Goal: Information Seeking & Learning: Learn about a topic

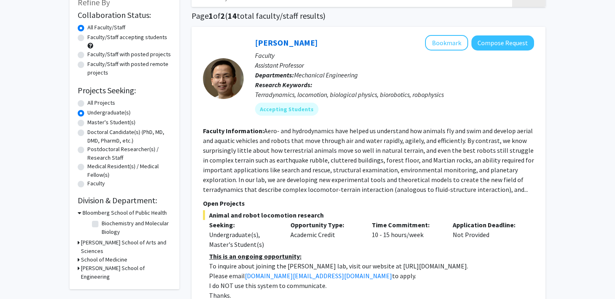
scroll to position [110, 0]
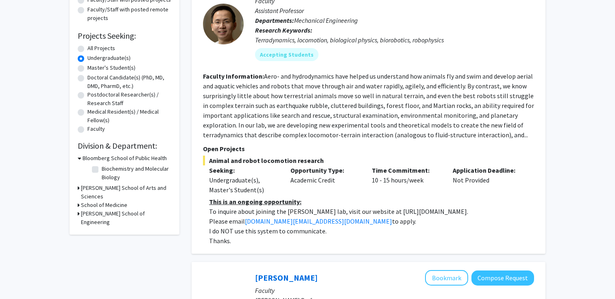
click at [80, 201] on div "School of Medicine" at bounding box center [125, 205] width 94 height 9
click at [78, 201] on icon at bounding box center [79, 205] width 2 height 9
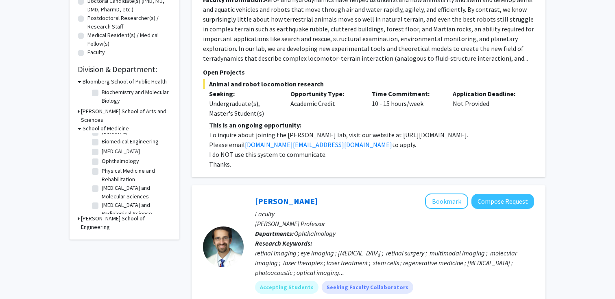
scroll to position [0, 0]
click at [78, 214] on icon at bounding box center [79, 218] width 2 height 9
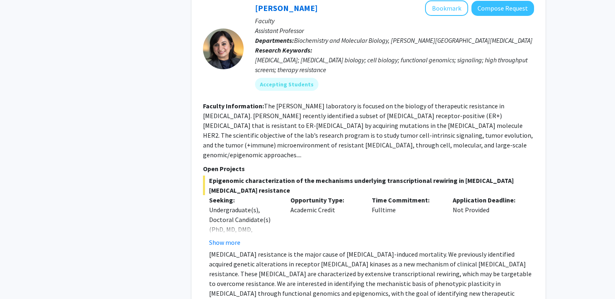
scroll to position [734, 0]
click at [225, 237] on button "Show more" at bounding box center [224, 242] width 31 height 10
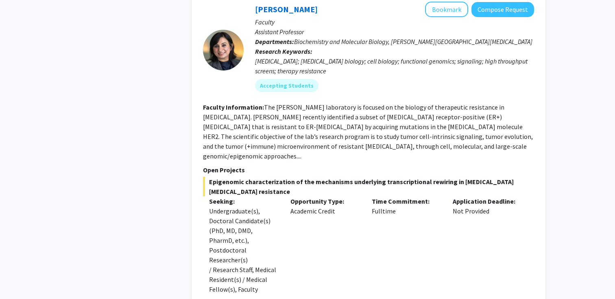
scroll to position [732, 0]
click at [367, 129] on fg-read-more "The [PERSON_NAME] laboratory is focused on the biology of therapeutic resistanc…" at bounding box center [368, 131] width 330 height 57
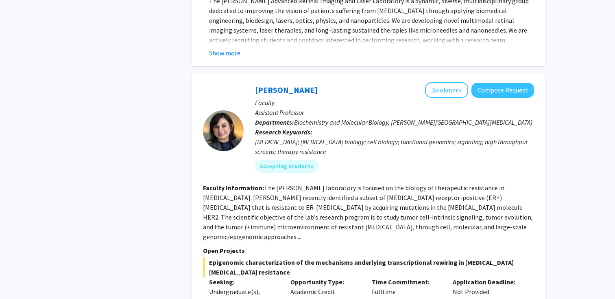
scroll to position [639, 0]
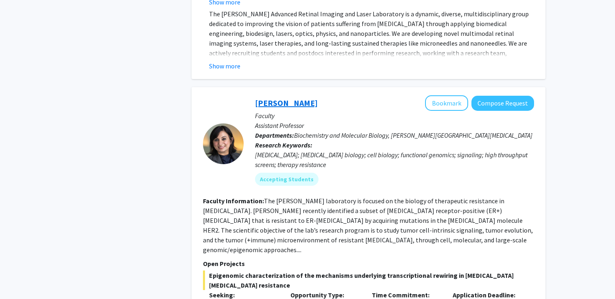
click at [280, 98] on link "[PERSON_NAME]" at bounding box center [286, 103] width 63 height 10
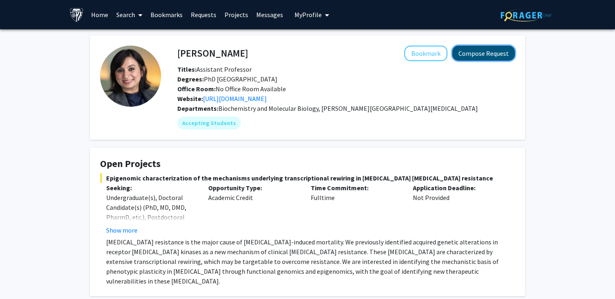
click at [473, 53] on button "Compose Request" at bounding box center [483, 53] width 63 height 15
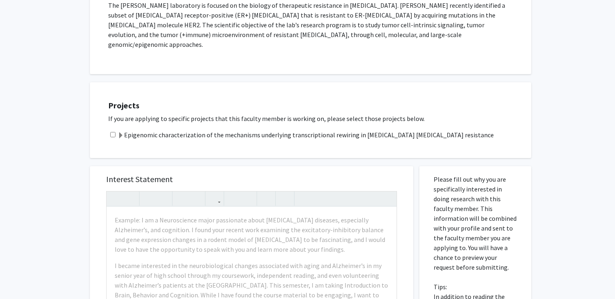
scroll to position [151, 0]
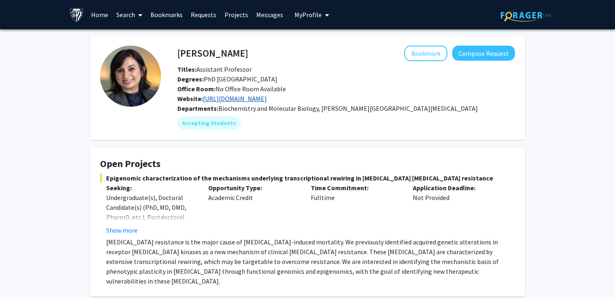
click at [250, 97] on link "[URL][DOMAIN_NAME]" at bounding box center [235, 98] width 64 height 8
drag, startPoint x: 177, startPoint y: 53, endPoint x: 248, endPoint y: 53, distance: 70.4
click at [248, 53] on div "[PERSON_NAME] Bookmark Compose Request" at bounding box center [346, 53] width 350 height 15
copy h4 "[PERSON_NAME]"
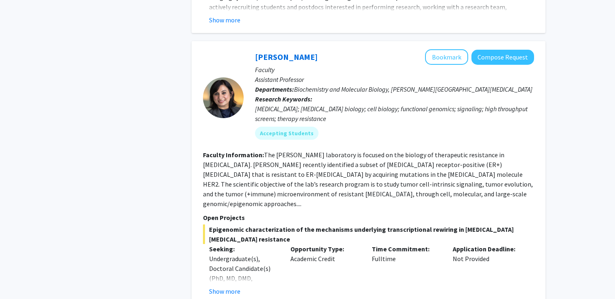
scroll to position [620, 0]
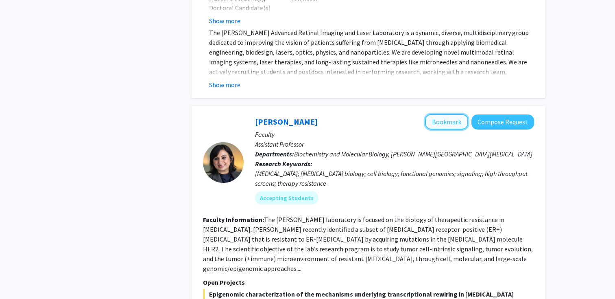
click at [459, 115] on button "Bookmark" at bounding box center [446, 121] width 43 height 15
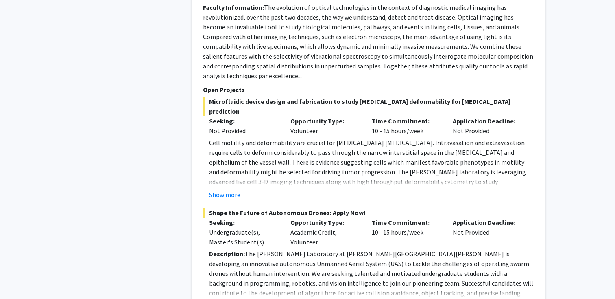
scroll to position [1167, 0]
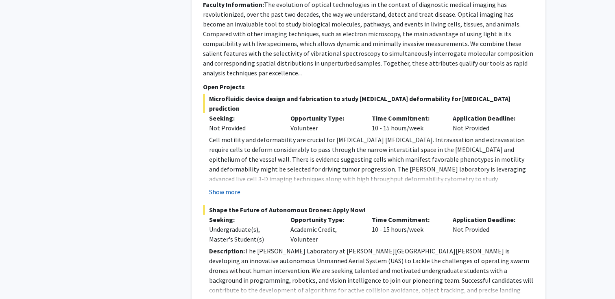
click at [229, 187] on button "Show more" at bounding box center [224, 192] width 31 height 10
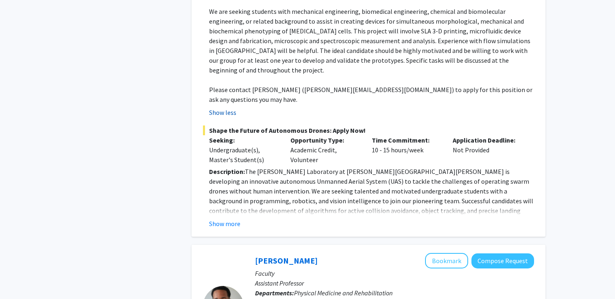
scroll to position [1362, 0]
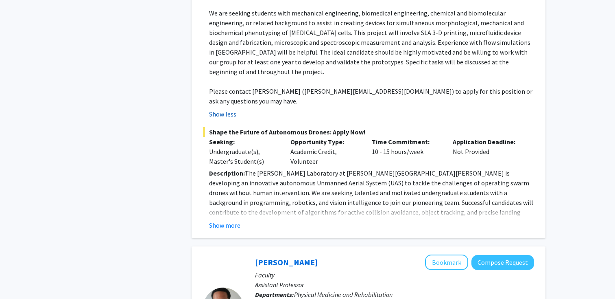
click at [229, 168] on fg-read-more "Description: The [PERSON_NAME] Laboratory at [PERSON_NAME][GEOGRAPHIC_DATA][PER…" at bounding box center [368, 199] width 331 height 62
click at [227, 220] on button "Show more" at bounding box center [224, 225] width 31 height 10
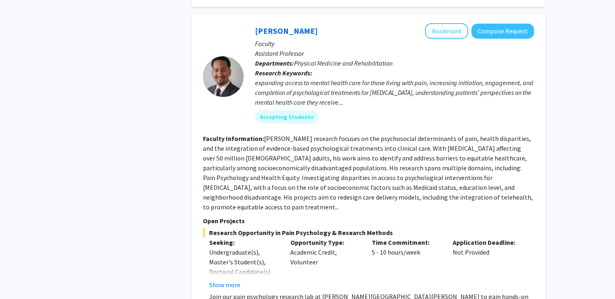
scroll to position [1838, 0]
click at [231, 279] on button "Show more" at bounding box center [224, 284] width 31 height 10
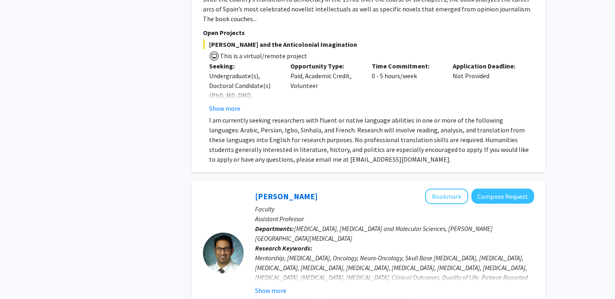
scroll to position [2440, 0]
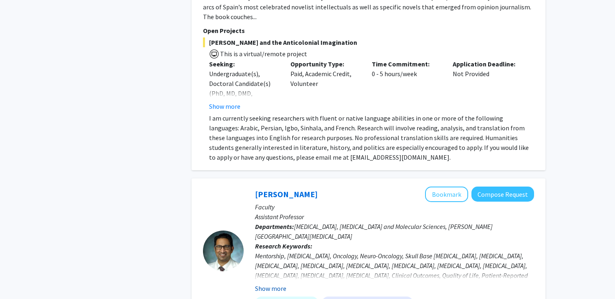
click at [268, 283] on button "Show more" at bounding box center [270, 288] width 31 height 10
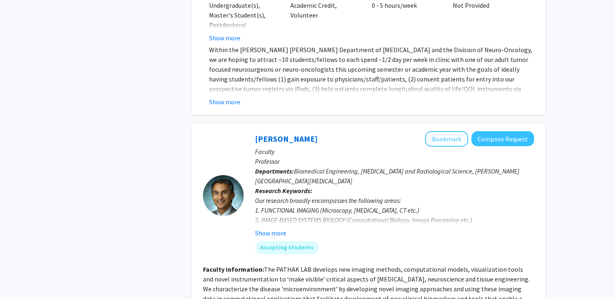
scroll to position [2993, 0]
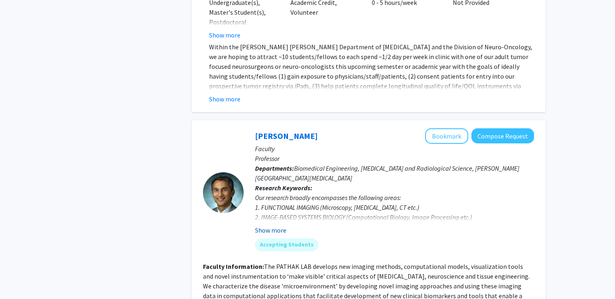
click at [275, 225] on button "Show more" at bounding box center [270, 230] width 31 height 10
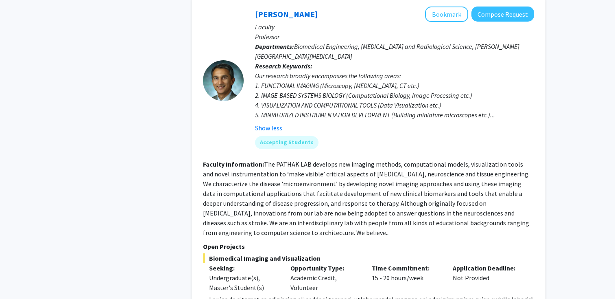
scroll to position [3126, 0]
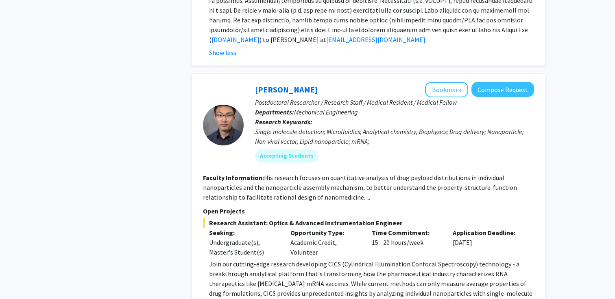
scroll to position [3463, 0]
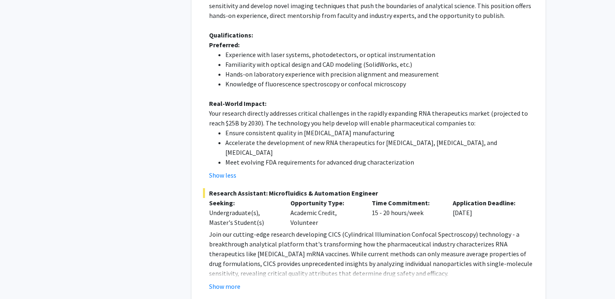
scroll to position [3879, 0]
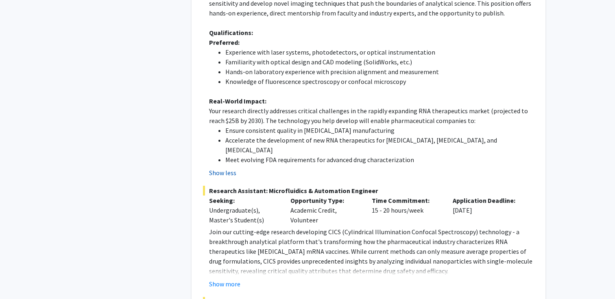
click at [223, 168] on button "Show less" at bounding box center [222, 173] width 27 height 10
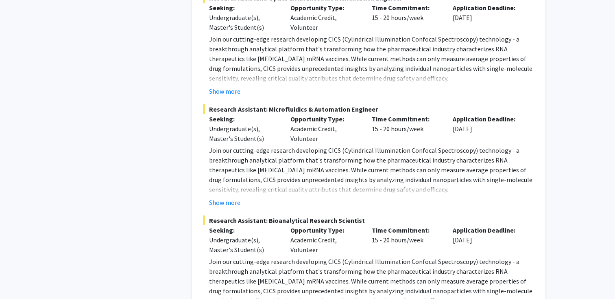
scroll to position [3649, 0]
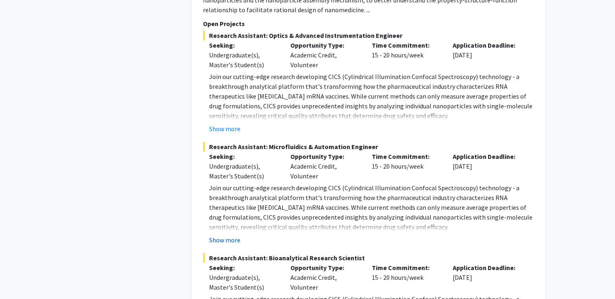
click at [234, 235] on button "Show more" at bounding box center [224, 240] width 31 height 10
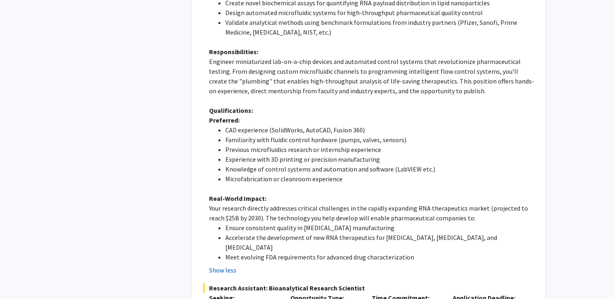
scroll to position [3928, 0]
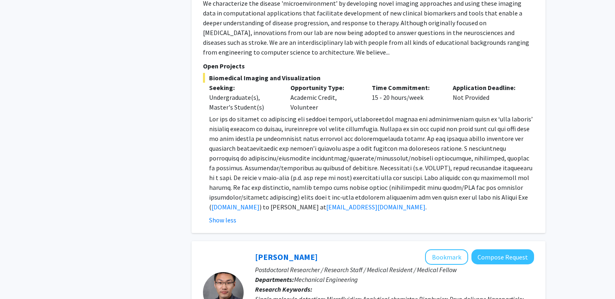
scroll to position [3274, 0]
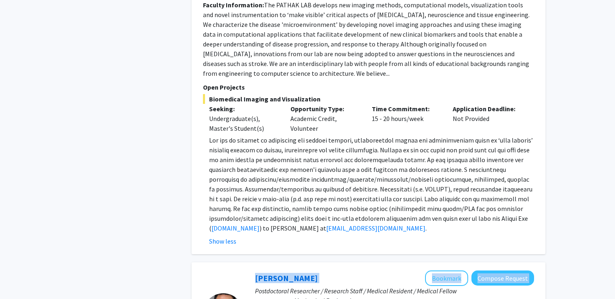
drag, startPoint x: 237, startPoint y: 153, endPoint x: 311, endPoint y: 149, distance: 73.8
copy section "Sixuan Li Bookmark Compose Request"
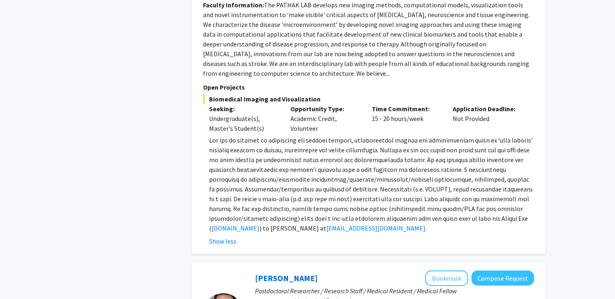
click at [363, 125] on div "[PERSON_NAME] Bookmark Compose Request Faculty Professor Departments: Biomedica…" at bounding box center [369, 46] width 354 height 415
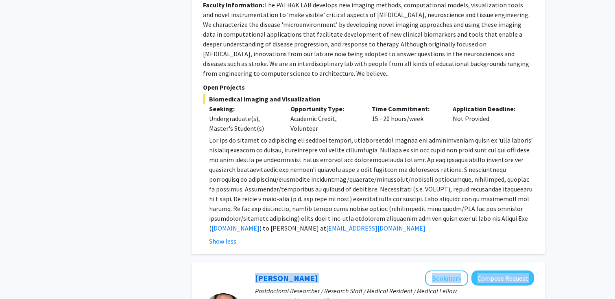
drag, startPoint x: 304, startPoint y: 149, endPoint x: 228, endPoint y: 148, distance: 76.1
copy section "Sixuan Li Bookmark Compose Request"
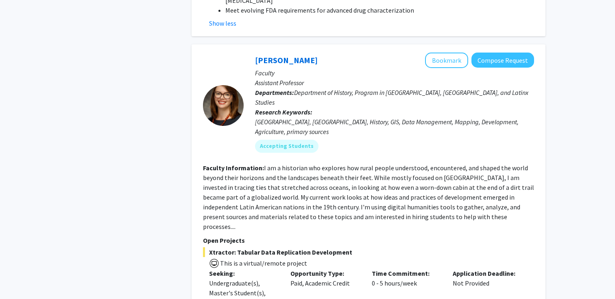
scroll to position [4600, 0]
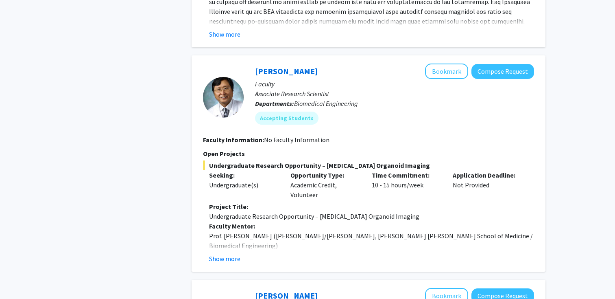
scroll to position [619, 0]
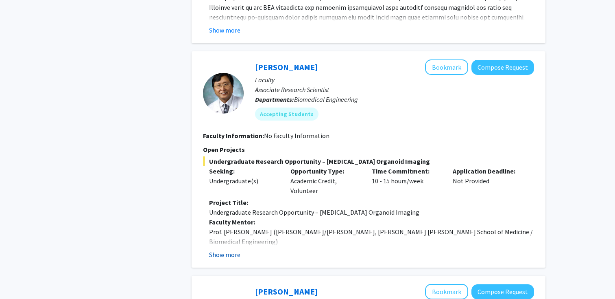
click at [225, 249] on button "Show more" at bounding box center [224, 254] width 31 height 10
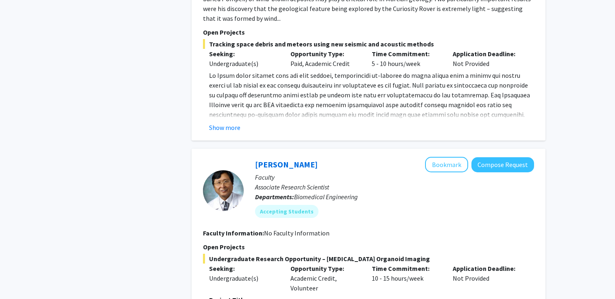
scroll to position [511, 0]
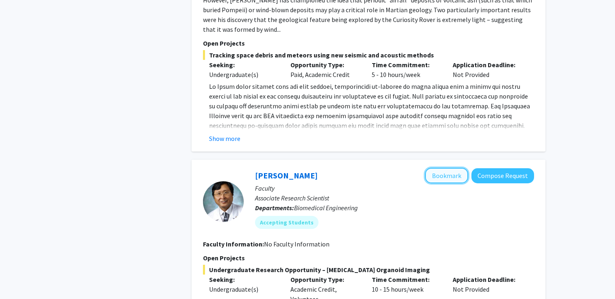
click at [452, 168] on button "Bookmark" at bounding box center [446, 175] width 43 height 15
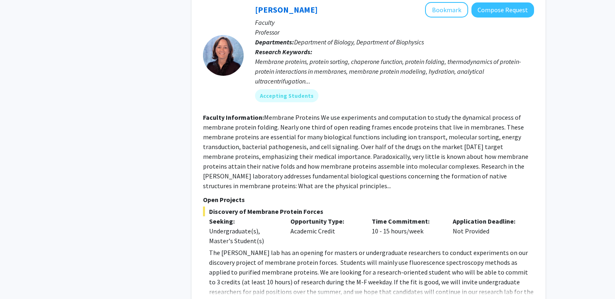
scroll to position [1166, 0]
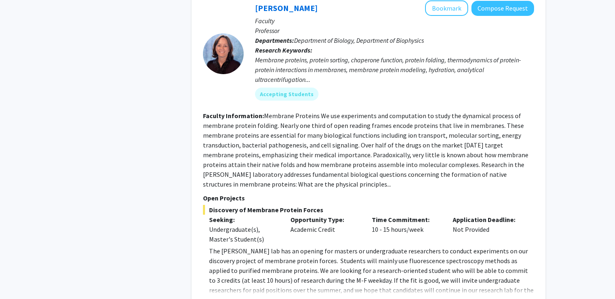
click at [226, 298] on button "Show more" at bounding box center [224, 303] width 31 height 10
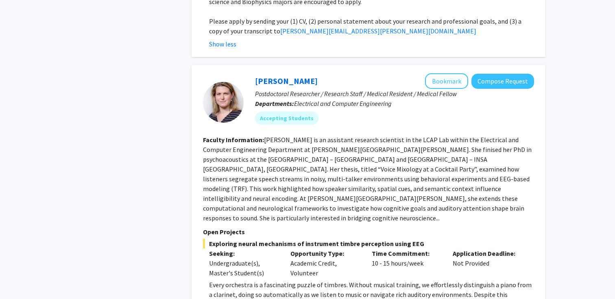
scroll to position [1540, 0]
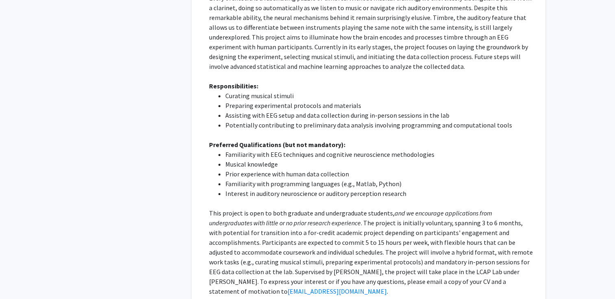
scroll to position [1820, 0]
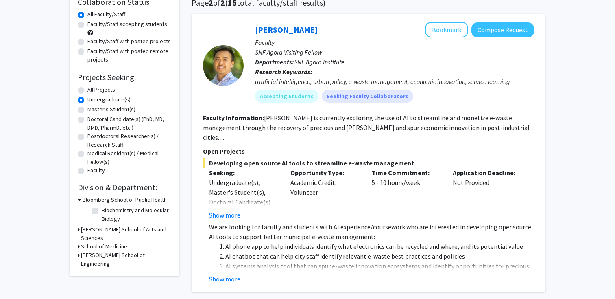
scroll to position [0, 0]
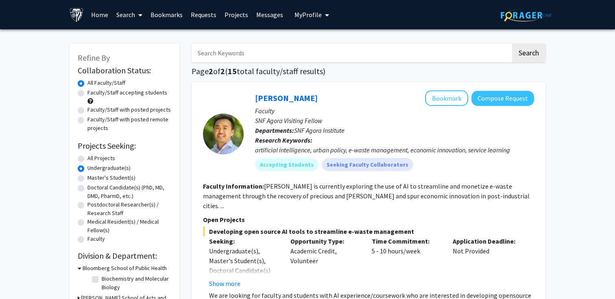
click at [244, 72] on h1 "Page 2 of 2 ( 15 total faculty/staff results)" at bounding box center [369, 71] width 354 height 10
click at [98, 15] on link "Home" at bounding box center [99, 14] width 25 height 28
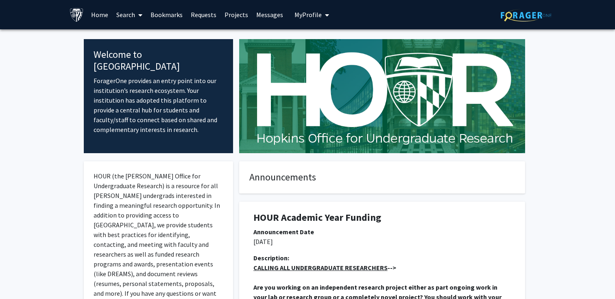
click at [130, 13] on link "Search" at bounding box center [129, 14] width 34 height 28
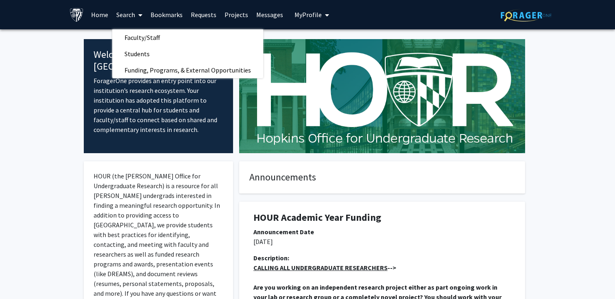
click at [173, 13] on link "Bookmarks" at bounding box center [166, 14] width 40 height 28
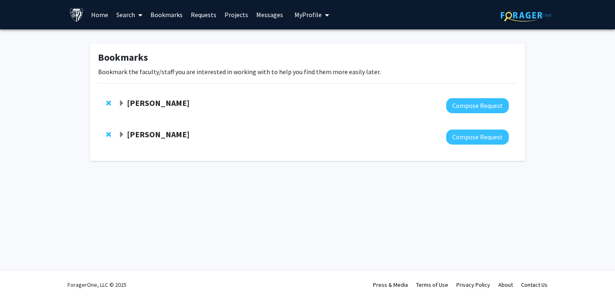
click at [204, 11] on link "Requests" at bounding box center [204, 14] width 34 height 28
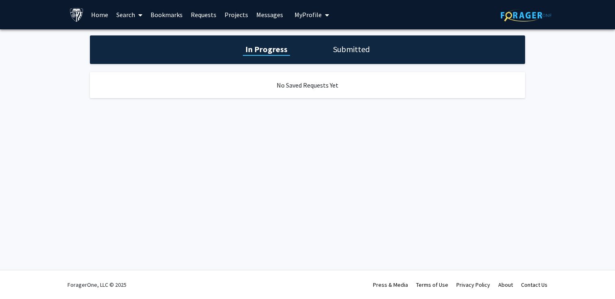
click at [229, 13] on link "Projects" at bounding box center [237, 14] width 32 height 28
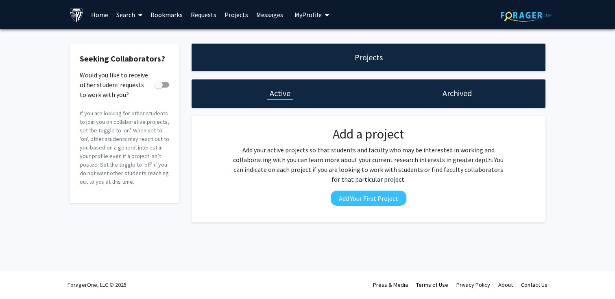
click at [262, 12] on link "Messages" at bounding box center [269, 14] width 35 height 28
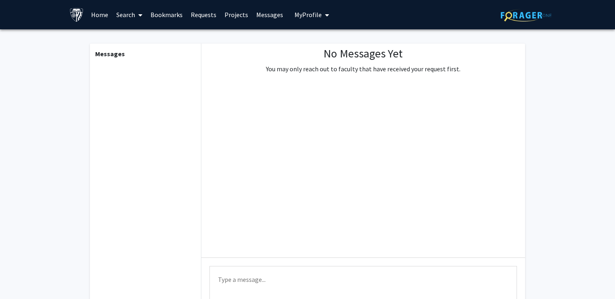
click at [299, 15] on span "My Profile" at bounding box center [308, 15] width 27 height 8
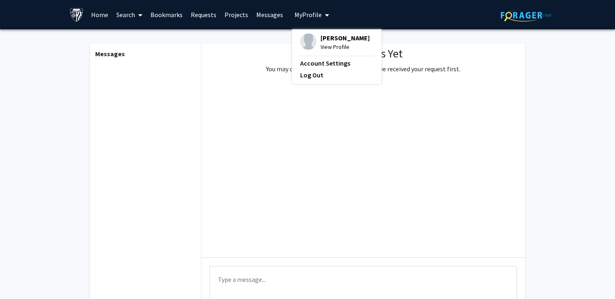
click at [162, 17] on link "Bookmarks" at bounding box center [166, 14] width 40 height 28
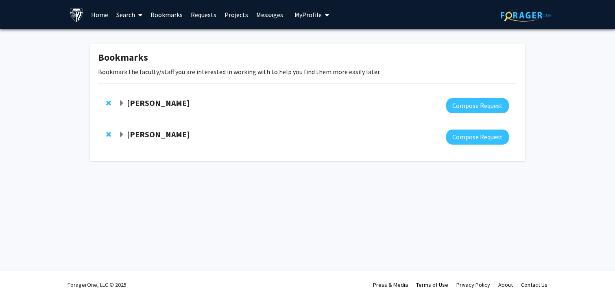
click at [123, 21] on link "Search" at bounding box center [129, 14] width 34 height 28
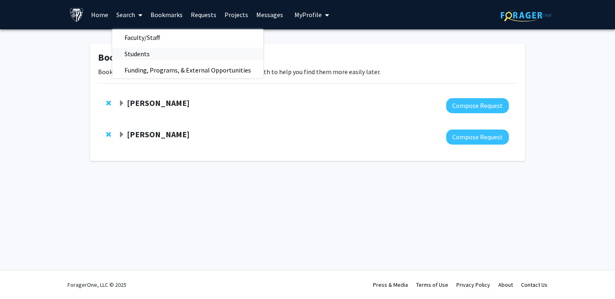
click at [136, 56] on span "Students" at bounding box center [137, 54] width 50 height 16
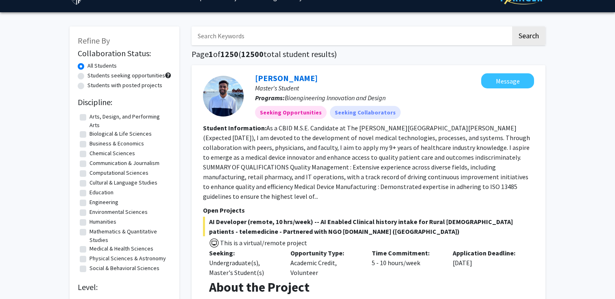
scroll to position [22, 0]
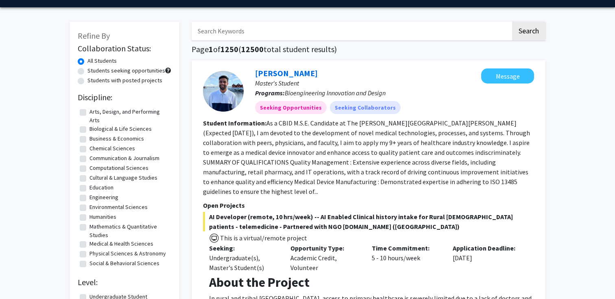
click at [90, 129] on label "Biological & Life Sciences" at bounding box center [121, 129] width 62 height 9
click at [90, 129] on input "Biological & Life Sciences" at bounding box center [92, 127] width 5 height 5
checkbox input "true"
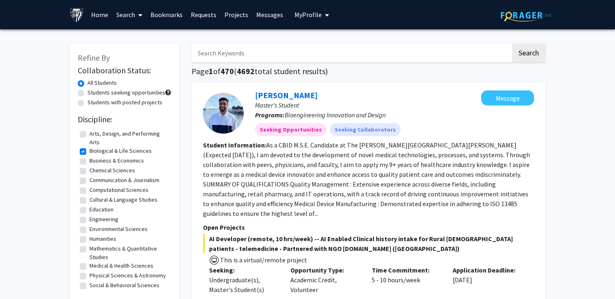
click at [90, 171] on label "Chemical Sciences" at bounding box center [113, 170] width 46 height 9
click at [90, 171] on input "Chemical Sciences" at bounding box center [92, 168] width 5 height 5
checkbox input "true"
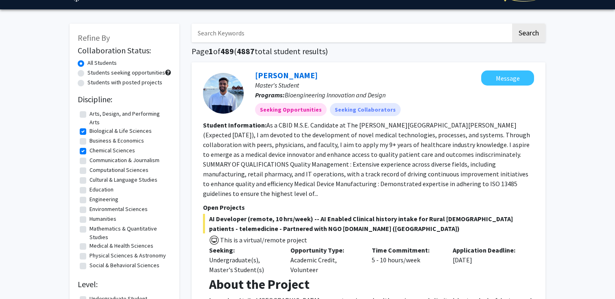
scroll to position [36, 0]
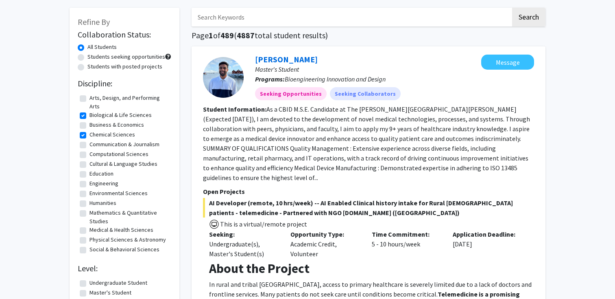
click at [90, 185] on label "Engineering" at bounding box center [104, 183] width 29 height 9
click at [90, 184] on input "Engineering" at bounding box center [92, 181] width 5 height 5
checkbox input "true"
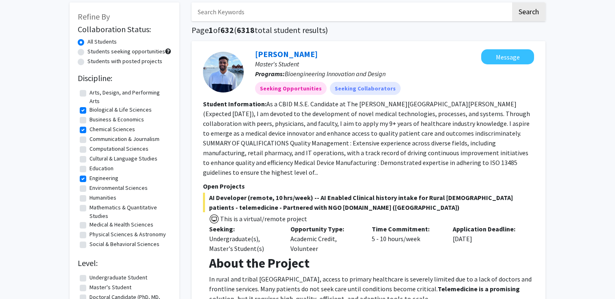
scroll to position [47, 0]
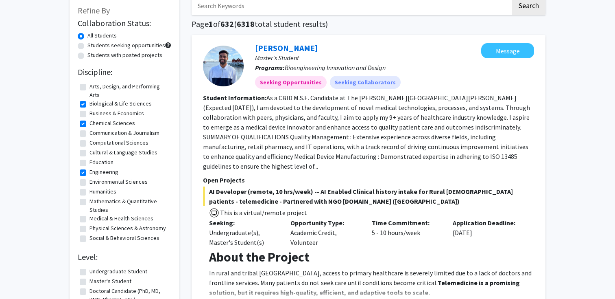
click at [90, 217] on label "Medical & Health Sciences" at bounding box center [122, 218] width 64 height 9
click at [90, 217] on input "Medical & Health Sciences" at bounding box center [92, 216] width 5 height 5
checkbox input "true"
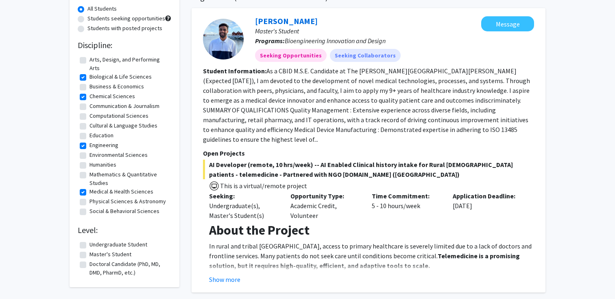
click at [90, 203] on label "Physical Sciences & Astronomy" at bounding box center [128, 201] width 76 height 9
click at [90, 202] on input "Physical Sciences & Astronomy" at bounding box center [92, 199] width 5 height 5
checkbox input "true"
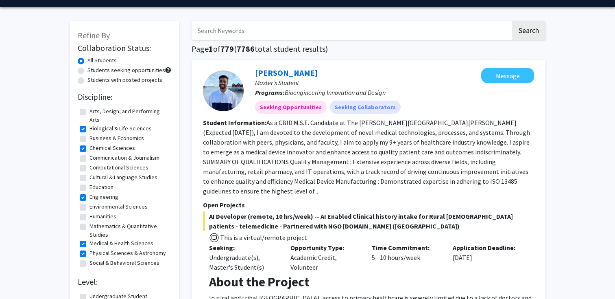
scroll to position [27, 0]
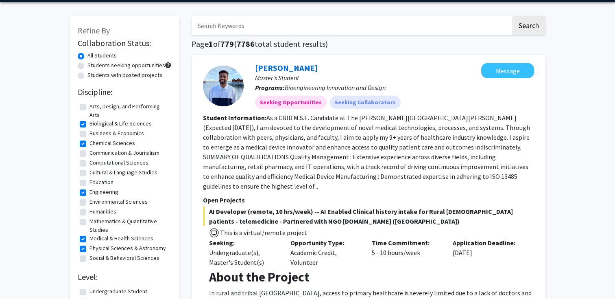
click at [87, 65] on label "Students seeking opportunities" at bounding box center [126, 65] width 78 height 9
click at [87, 65] on input "Students seeking opportunities" at bounding box center [89, 63] width 5 height 5
radio input "true"
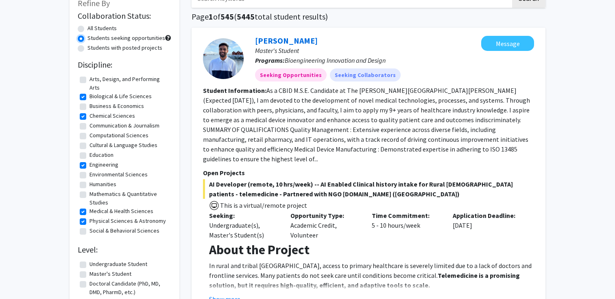
scroll to position [54, 0]
click at [87, 30] on label "All Students" at bounding box center [101, 28] width 29 height 9
click at [87, 30] on input "All Students" at bounding box center [89, 26] width 5 height 5
radio input "true"
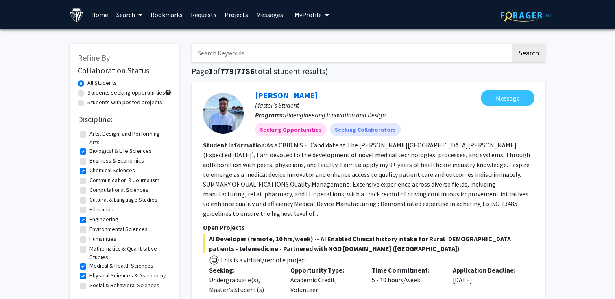
click at [127, 14] on link "Search" at bounding box center [129, 14] width 34 height 28
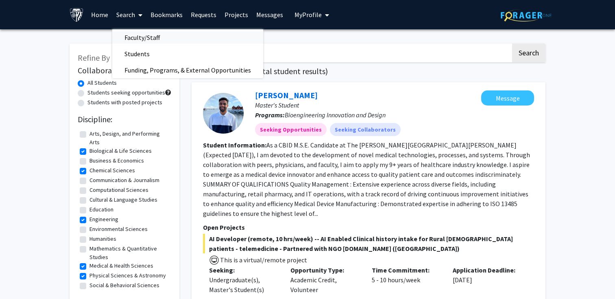
click at [134, 35] on span "Faculty/Staff" at bounding box center [142, 37] width 60 height 16
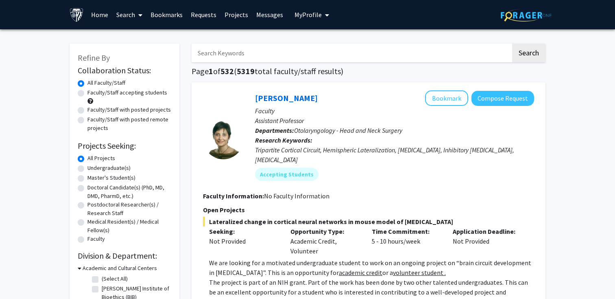
click at [87, 169] on label "Undergraduate(s)" at bounding box center [108, 168] width 43 height 9
click at [87, 169] on input "Undergraduate(s)" at bounding box center [89, 166] width 5 height 5
radio input "true"
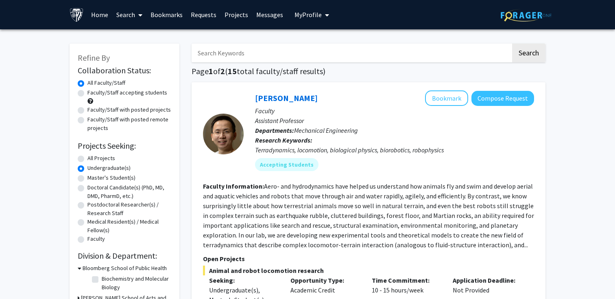
click at [87, 156] on label "All Projects" at bounding box center [101, 158] width 28 height 9
click at [87, 156] on input "All Projects" at bounding box center [89, 156] width 5 height 5
radio input "true"
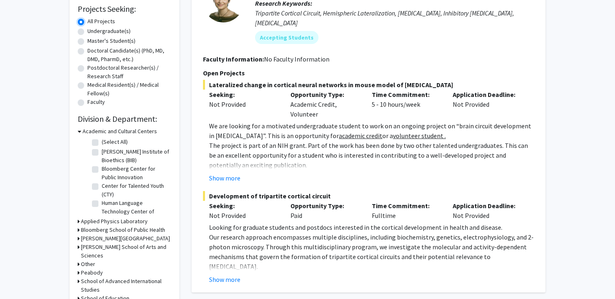
scroll to position [157, 0]
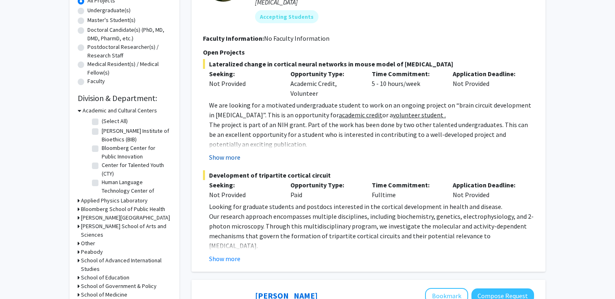
click at [233, 152] on button "Show more" at bounding box center [224, 157] width 31 height 10
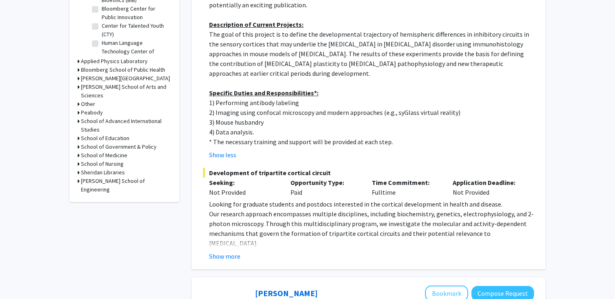
scroll to position [299, 0]
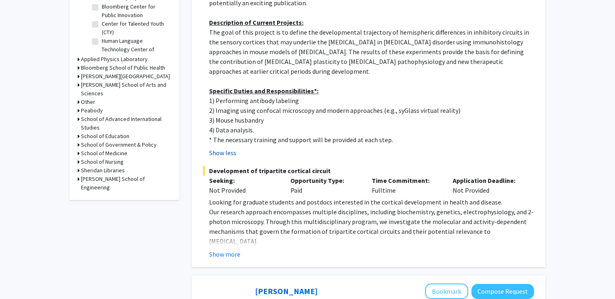
click at [224, 148] on button "Show less" at bounding box center [222, 153] width 27 height 10
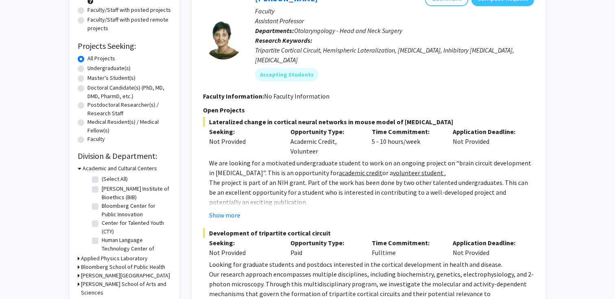
scroll to position [91, 0]
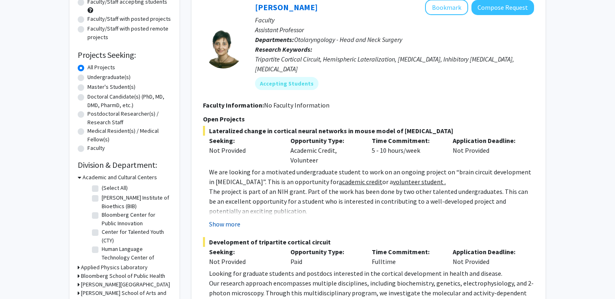
click at [224, 219] on button "Show more" at bounding box center [224, 224] width 31 height 10
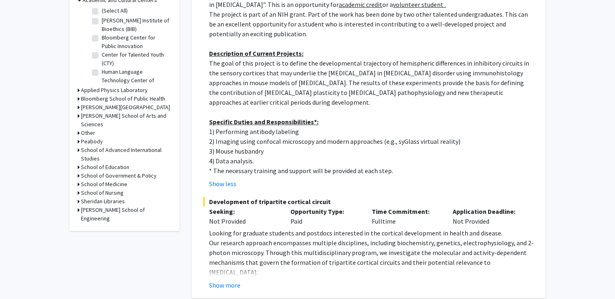
scroll to position [279, 0]
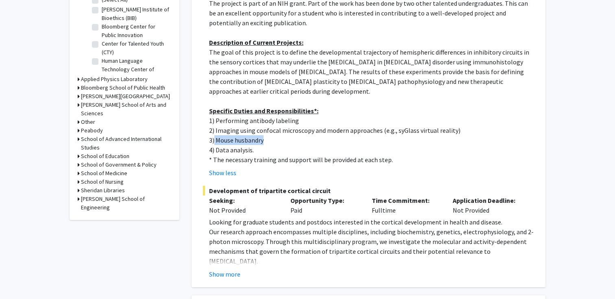
drag, startPoint x: 269, startPoint y: 130, endPoint x: 215, endPoint y: 129, distance: 54.1
click at [215, 135] on p "3) Mouse husbandry" at bounding box center [371, 140] width 325 height 10
copy p "Mouse husbandry"
click at [225, 269] on button "Show more" at bounding box center [224, 274] width 31 height 10
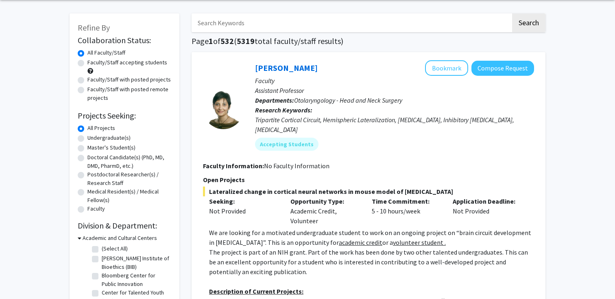
scroll to position [0, 0]
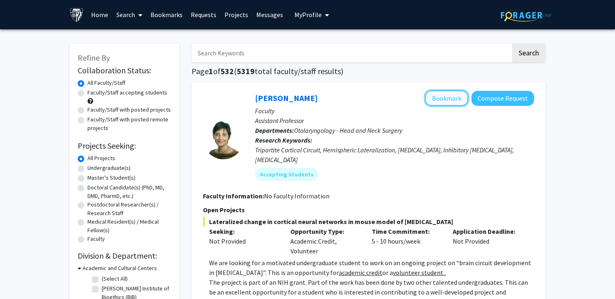
click at [446, 97] on button "Bookmark" at bounding box center [446, 97] width 43 height 15
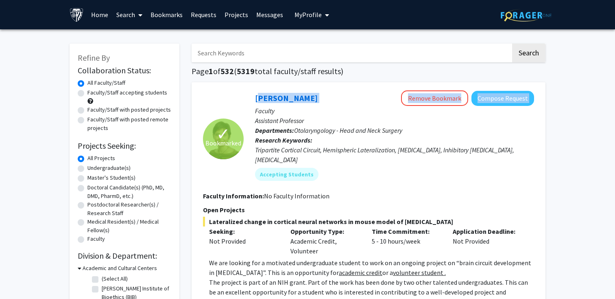
drag, startPoint x: 251, startPoint y: 93, endPoint x: 323, endPoint y: 100, distance: 72.8
click at [323, 100] on div "[PERSON_NAME] Remove Bookmark Compose Request Faculty Assistant Professor Depar…" at bounding box center [389, 138] width 291 height 96
copy div "[PERSON_NAME] Remove Bookmark Compose Request"
click at [325, 92] on div "[PERSON_NAME] Remove Bookmark Compose Request" at bounding box center [394, 97] width 279 height 15
drag, startPoint x: 314, startPoint y: 99, endPoint x: 242, endPoint y: 96, distance: 72.1
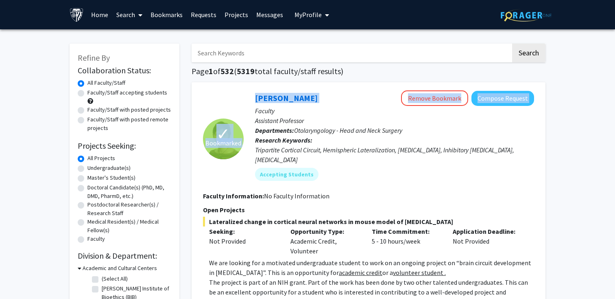
click at [242, 96] on section "✓ Bookmarked [PERSON_NAME] Remove Bookmark Compose Request Faculty Assistant Pr…" at bounding box center [368, 138] width 331 height 96
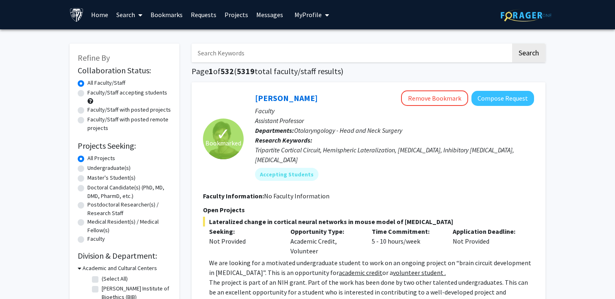
click at [354, 104] on div "[PERSON_NAME] Remove Bookmark Compose Request" at bounding box center [394, 97] width 279 height 15
drag, startPoint x: 306, startPoint y: 98, endPoint x: 257, endPoint y: 98, distance: 49.6
click at [257, 98] on div "[PERSON_NAME] Remove Bookmark Compose Request" at bounding box center [394, 97] width 279 height 15
copy link "[PERSON_NAME]"
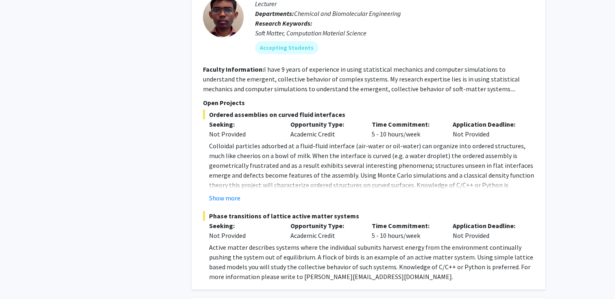
scroll to position [634, 0]
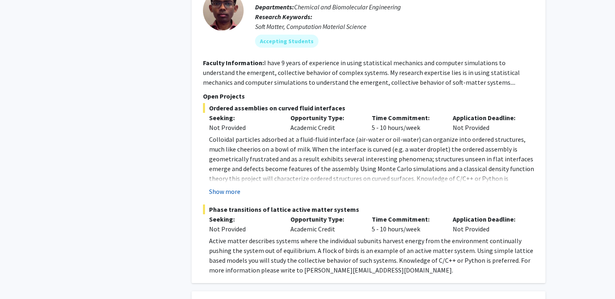
click at [223, 186] on button "Show more" at bounding box center [224, 191] width 31 height 10
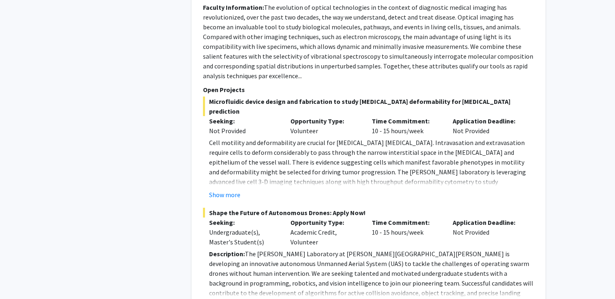
scroll to position [1066, 0]
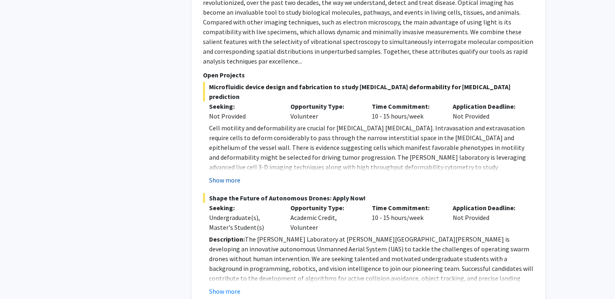
click at [229, 175] on button "Show more" at bounding box center [224, 180] width 31 height 10
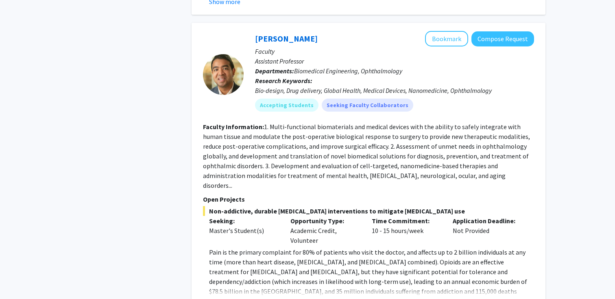
scroll to position [1478, 0]
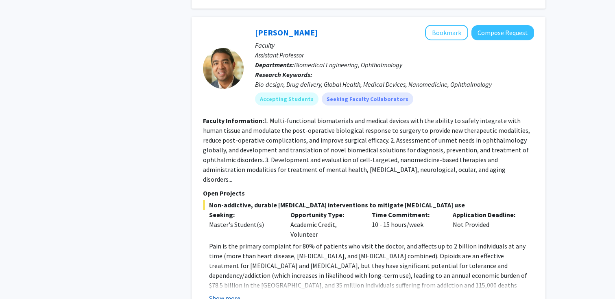
click at [219, 293] on button "Show more" at bounding box center [224, 298] width 31 height 10
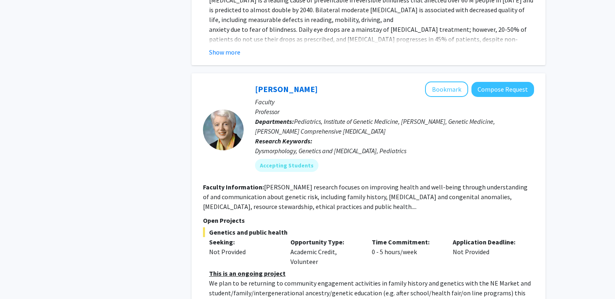
scroll to position [2035, 0]
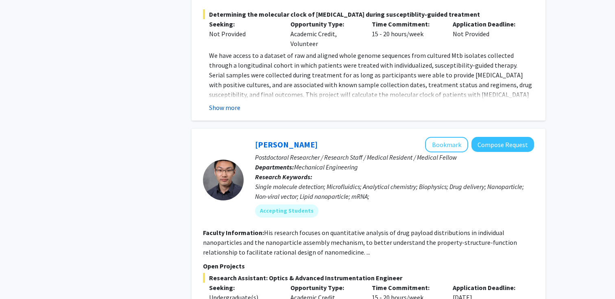
scroll to position [3093, 0]
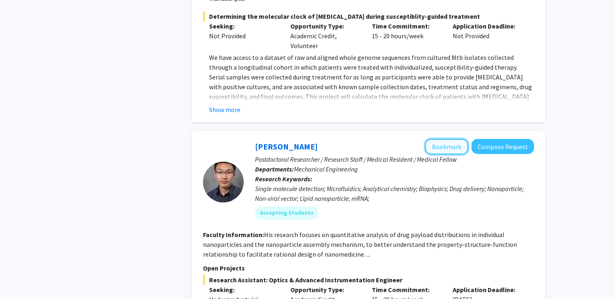
click at [451, 139] on button "Bookmark" at bounding box center [446, 146] width 43 height 15
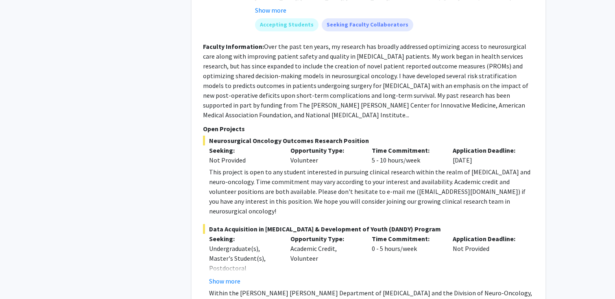
scroll to position [4277, 0]
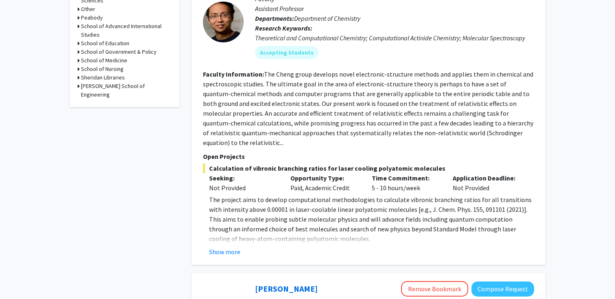
scroll to position [392, 0]
click at [225, 246] on button "Show more" at bounding box center [224, 251] width 31 height 10
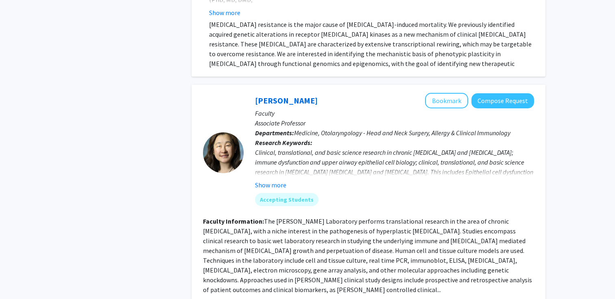
scroll to position [965, 0]
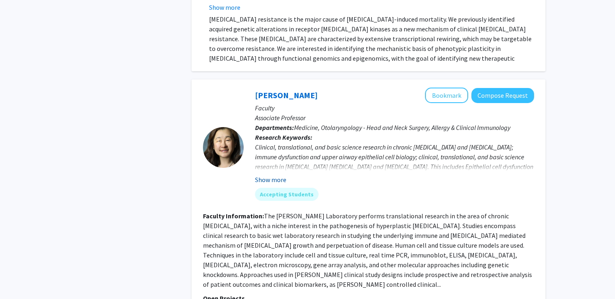
click at [275, 175] on button "Show more" at bounding box center [270, 180] width 31 height 10
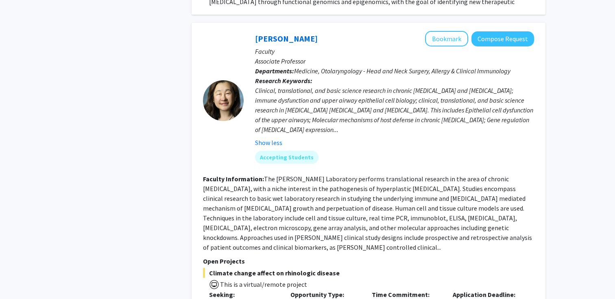
scroll to position [1001, 0]
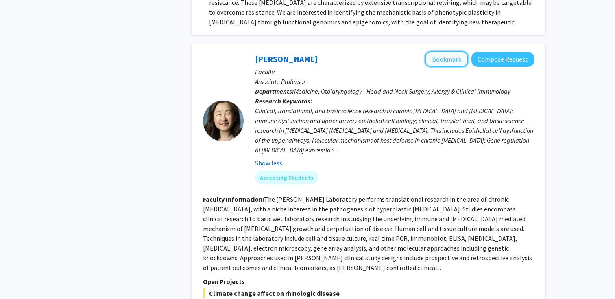
click at [448, 51] on button "Bookmark" at bounding box center [446, 58] width 43 height 15
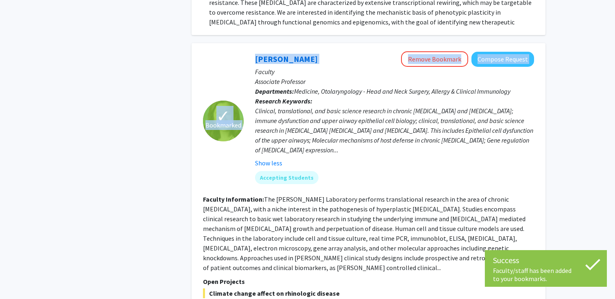
drag, startPoint x: 301, startPoint y: 20, endPoint x: 243, endPoint y: 19, distance: 57.8
click at [243, 51] on section "✓ Bookmarked [PERSON_NAME] Remove Bookmark Compose Request Faculty Associate Pr…" at bounding box center [368, 120] width 331 height 139
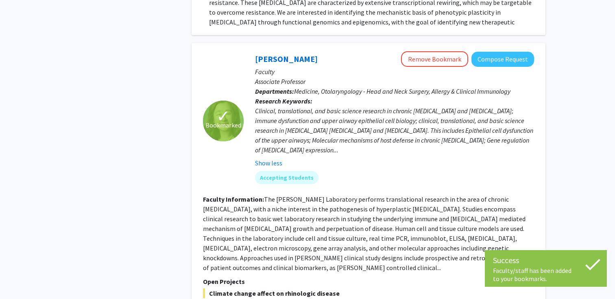
click at [245, 51] on div "[PERSON_NAME] Remove Bookmark Compose Request Faculty Associate Professor Depar…" at bounding box center [389, 120] width 291 height 139
drag, startPoint x: 288, startPoint y: 20, endPoint x: 252, endPoint y: 20, distance: 36.6
click at [252, 51] on div "[PERSON_NAME] Remove Bookmark Compose Request Faculty Associate Professor Depar…" at bounding box center [389, 120] width 291 height 139
copy link "[PERSON_NAME]"
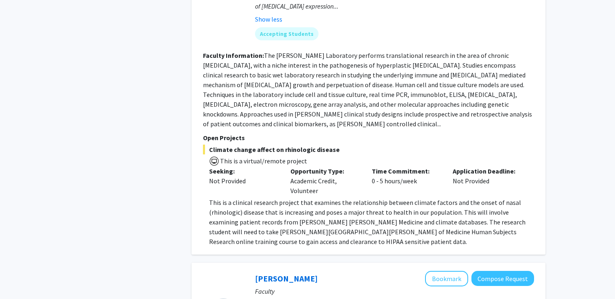
scroll to position [1153, 0]
